Goal: Information Seeking & Learning: Learn about a topic

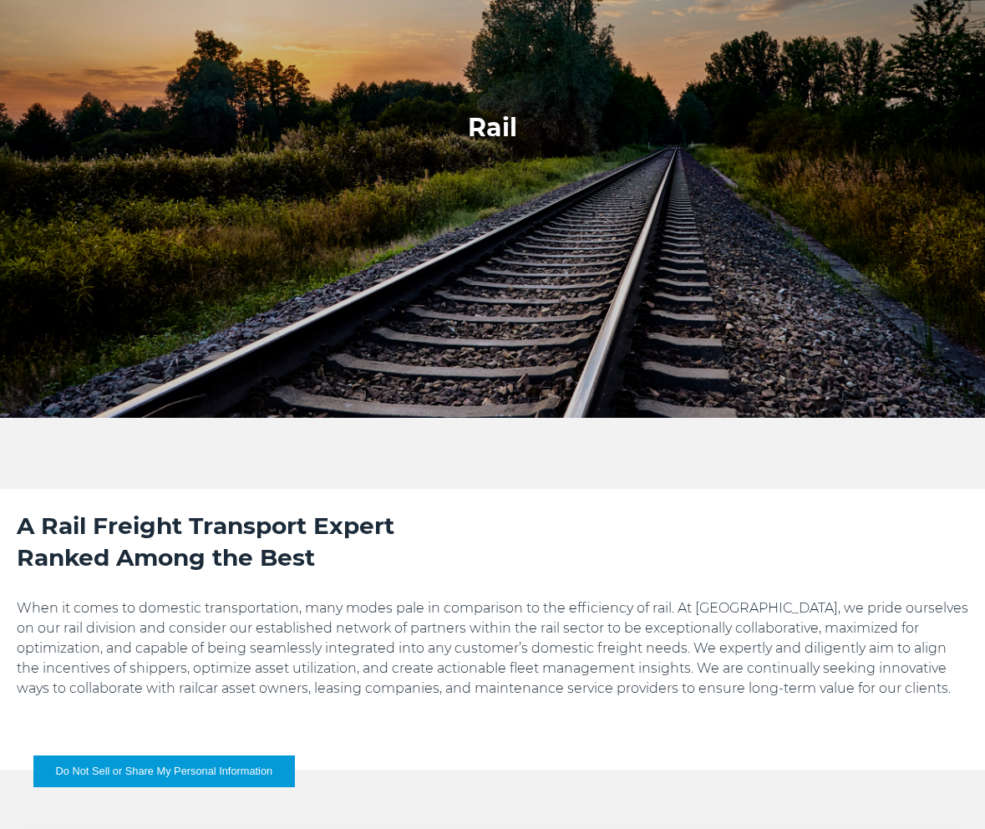
scroll to position [164, 0]
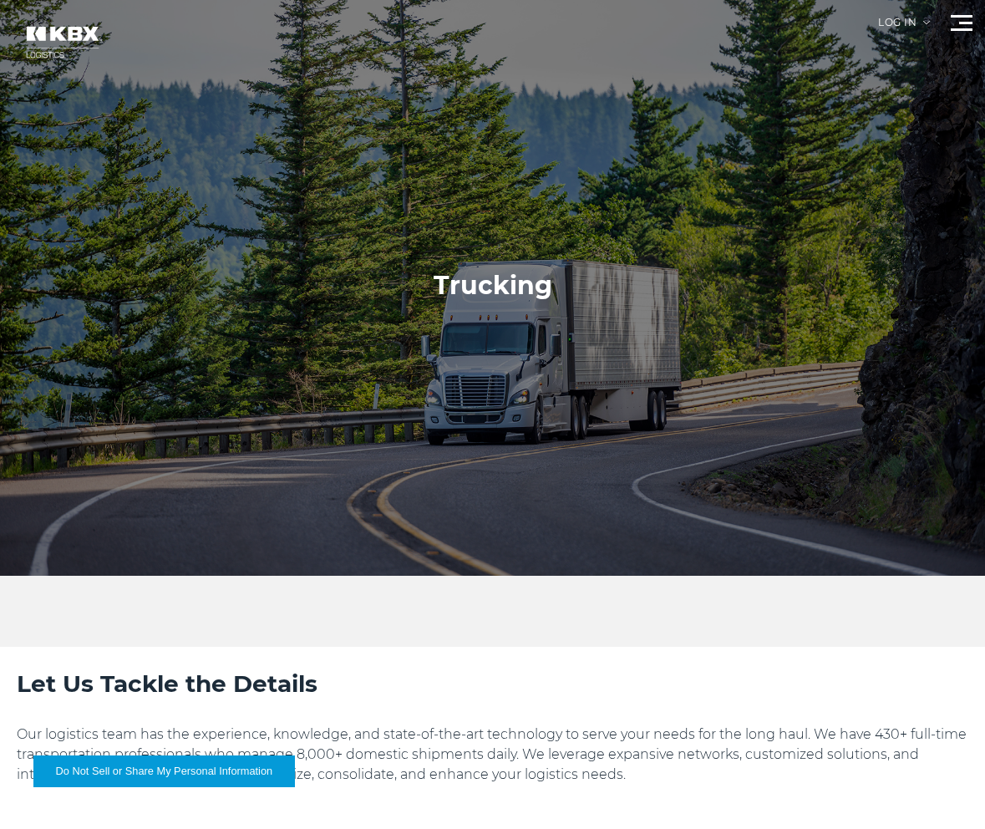
scroll to position [6, 0]
